Goal: Information Seeking & Learning: Learn about a topic

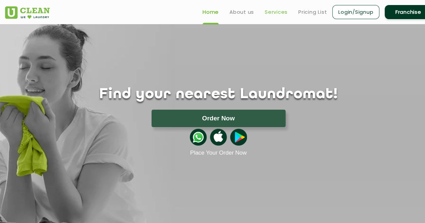
click at [273, 9] on link "Services" at bounding box center [276, 12] width 23 height 8
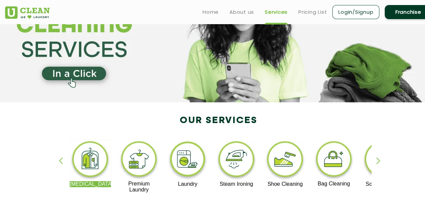
scroll to position [52, 0]
click at [314, 11] on link "Pricing List" at bounding box center [312, 12] width 29 height 8
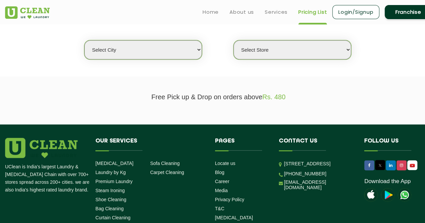
scroll to position [171, 0]
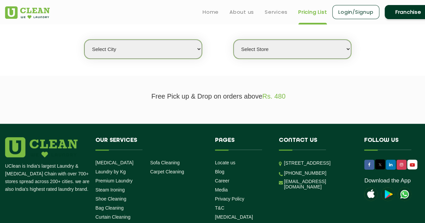
click at [191, 49] on select "Select city [GEOGRAPHIC_DATA] [GEOGRAPHIC_DATA] [GEOGRAPHIC_DATA] [GEOGRAPHIC_D…" at bounding box center [143, 49] width 118 height 19
click at [130, 49] on select "Select city [GEOGRAPHIC_DATA] [GEOGRAPHIC_DATA] [GEOGRAPHIC_DATA] [GEOGRAPHIC_D…" at bounding box center [143, 49] width 118 height 19
select select "1"
click at [84, 40] on select "Select city [GEOGRAPHIC_DATA] [GEOGRAPHIC_DATA] [GEOGRAPHIC_DATA] [GEOGRAPHIC_D…" at bounding box center [143, 49] width 118 height 19
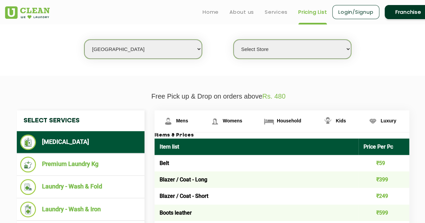
click at [269, 47] on select "Select Store [GEOGRAPHIC_DATA] [GEOGRAPHIC_DATA] 2 [GEOGRAPHIC_DATA] [PERSON_NA…" at bounding box center [292, 49] width 118 height 19
select select "26"
click at [233, 40] on select "Select Store [GEOGRAPHIC_DATA] [GEOGRAPHIC_DATA] 2 [GEOGRAPHIC_DATA] [PERSON_NA…" at bounding box center [292, 49] width 118 height 19
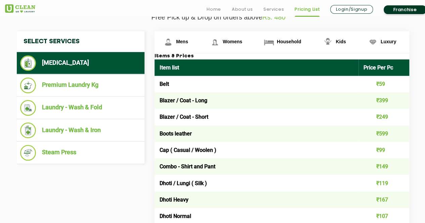
scroll to position [251, 0]
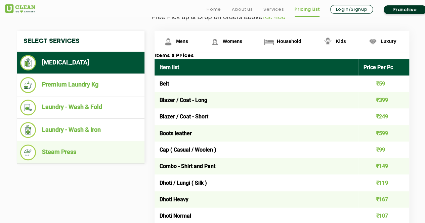
click at [58, 152] on li "Steam Press" at bounding box center [80, 153] width 121 height 16
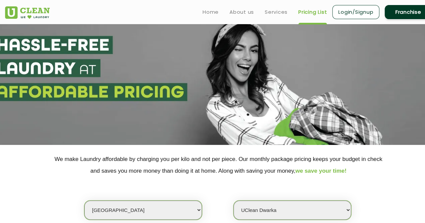
scroll to position [0, 0]
